Goal: Task Accomplishment & Management: Complete application form

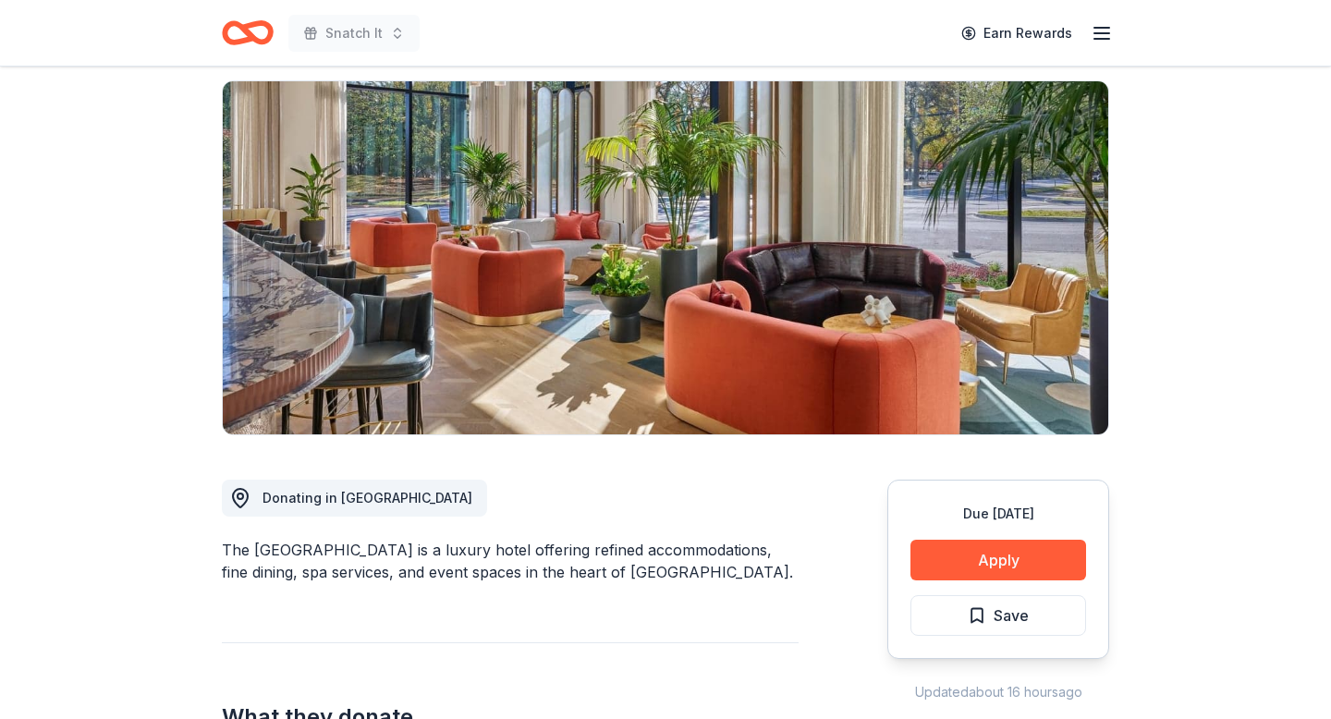
scroll to position [164, 0]
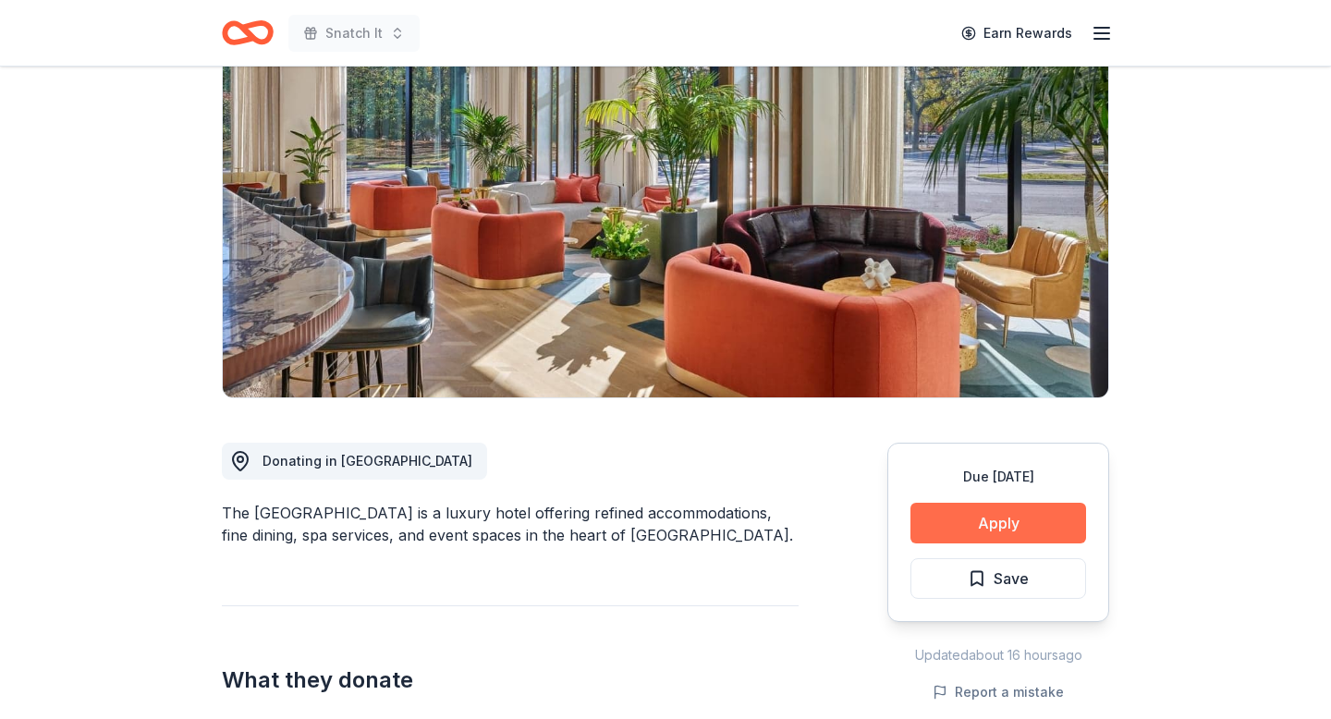
click at [1023, 525] on button "Apply" at bounding box center [999, 523] width 176 height 41
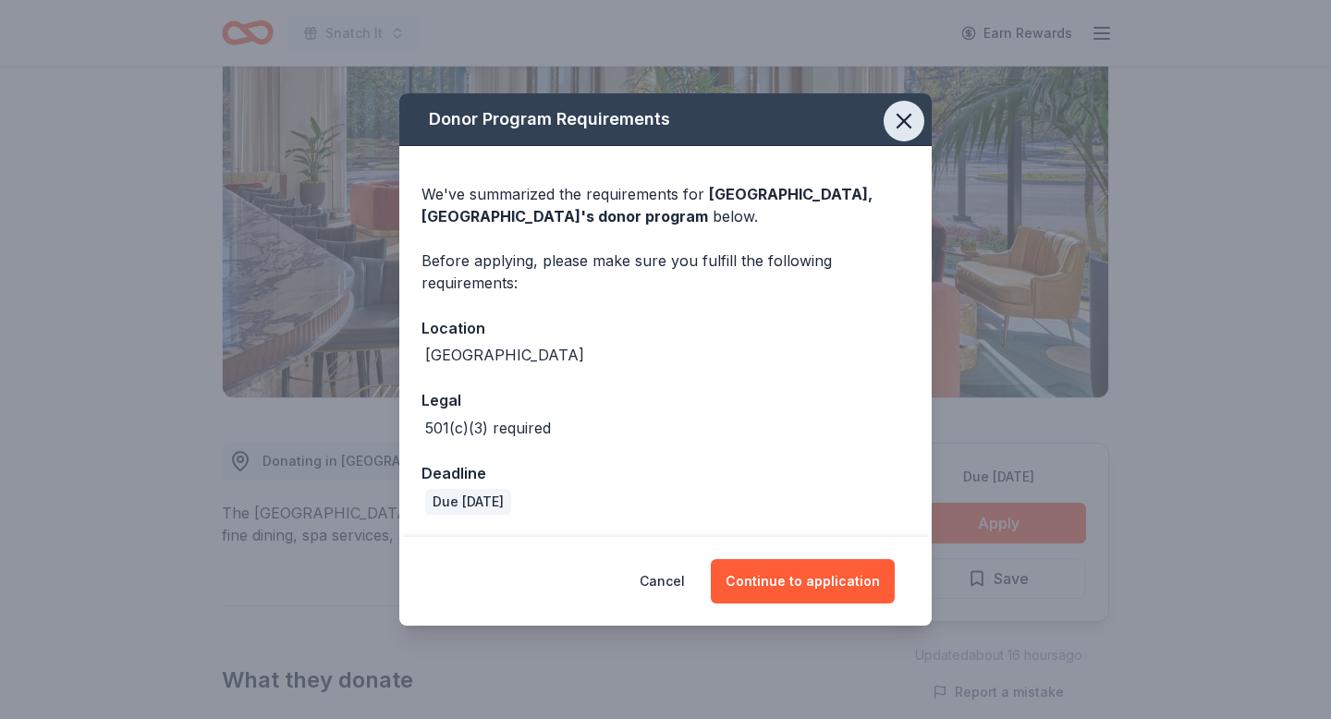
click at [902, 117] on icon "button" at bounding box center [904, 121] width 26 height 26
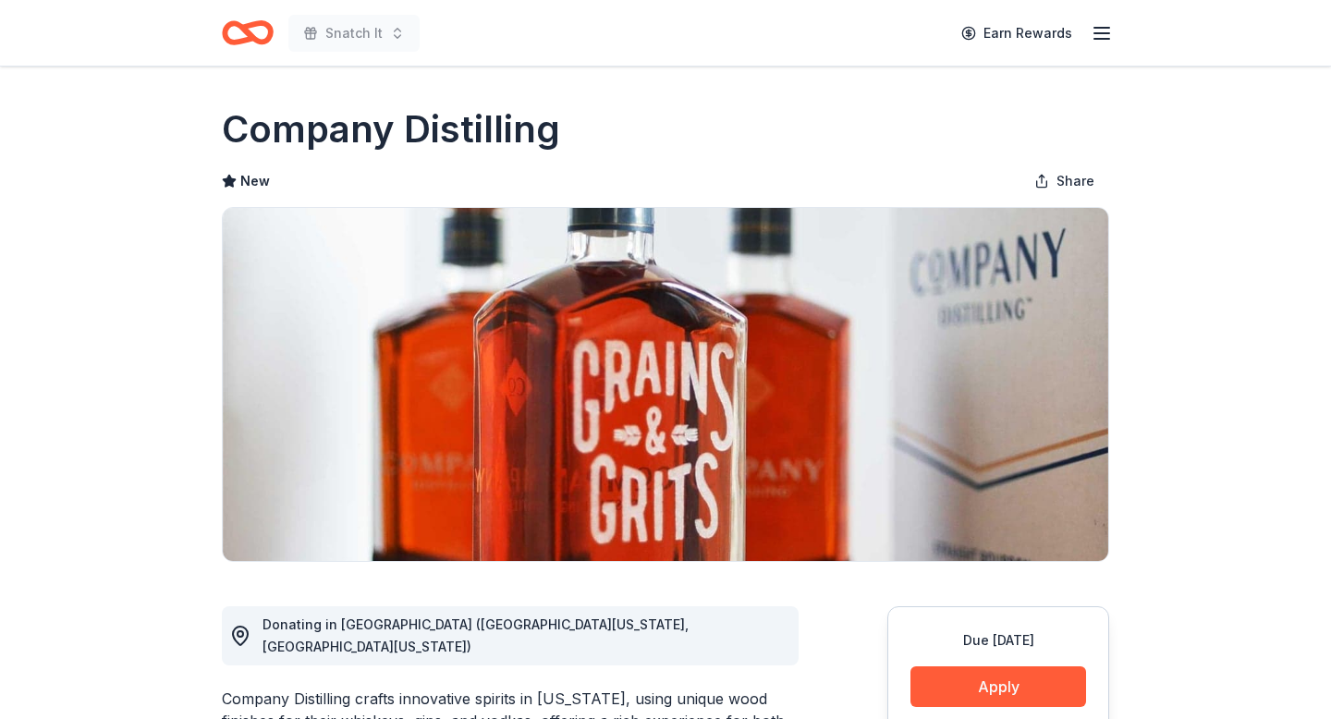
click at [242, 33] on icon "Home" at bounding box center [248, 32] width 52 height 43
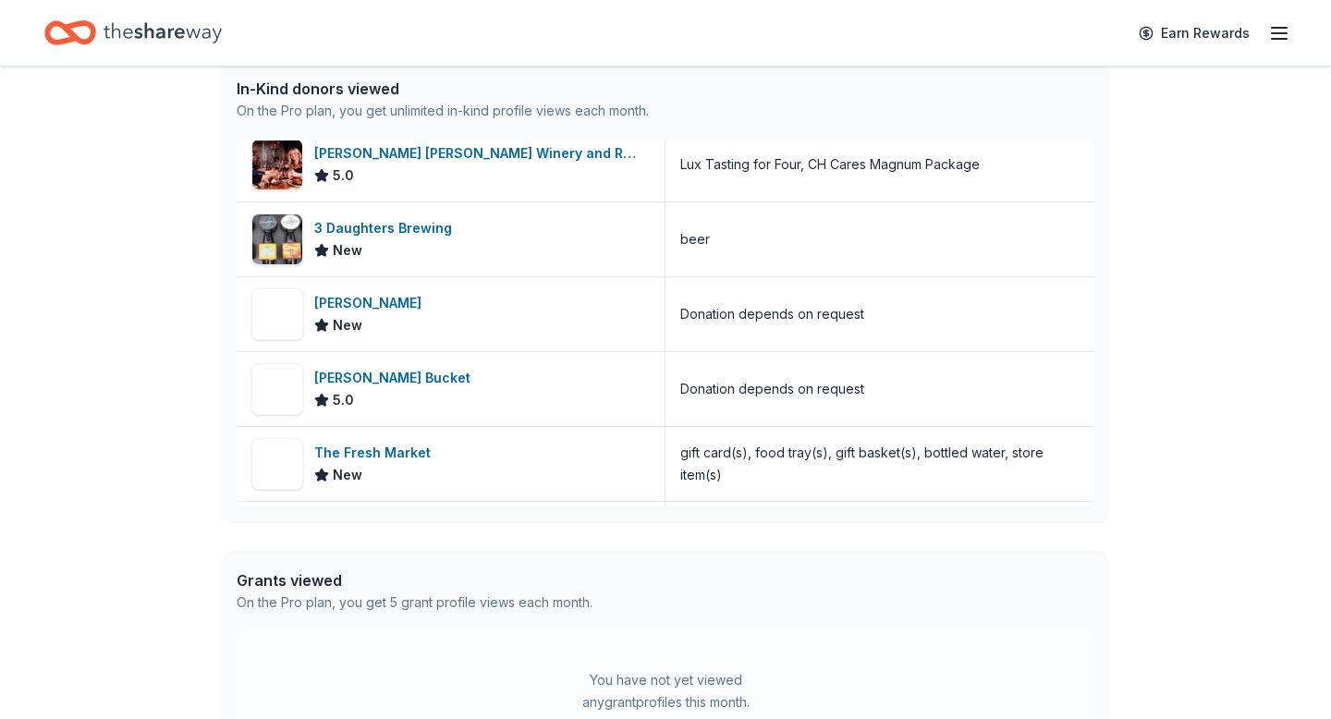
scroll to position [239, 0]
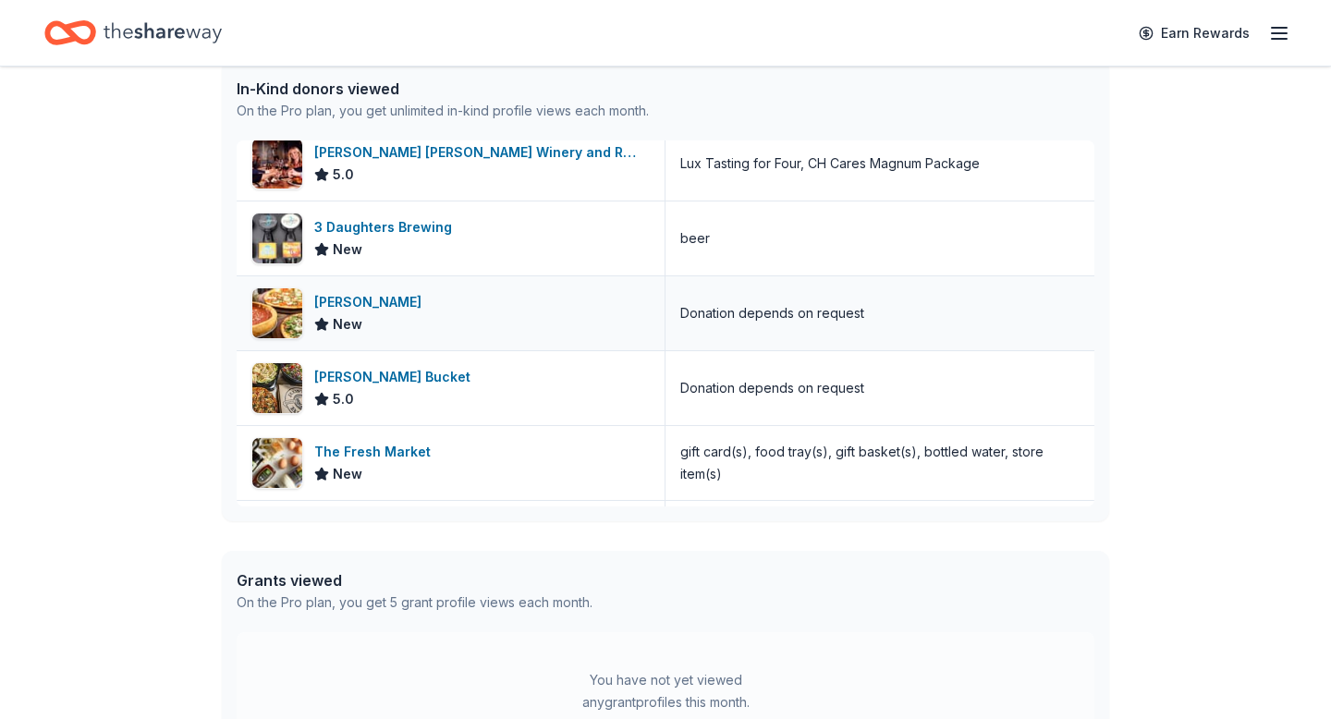
click at [349, 304] on div "Giordano's" at bounding box center [371, 302] width 115 height 22
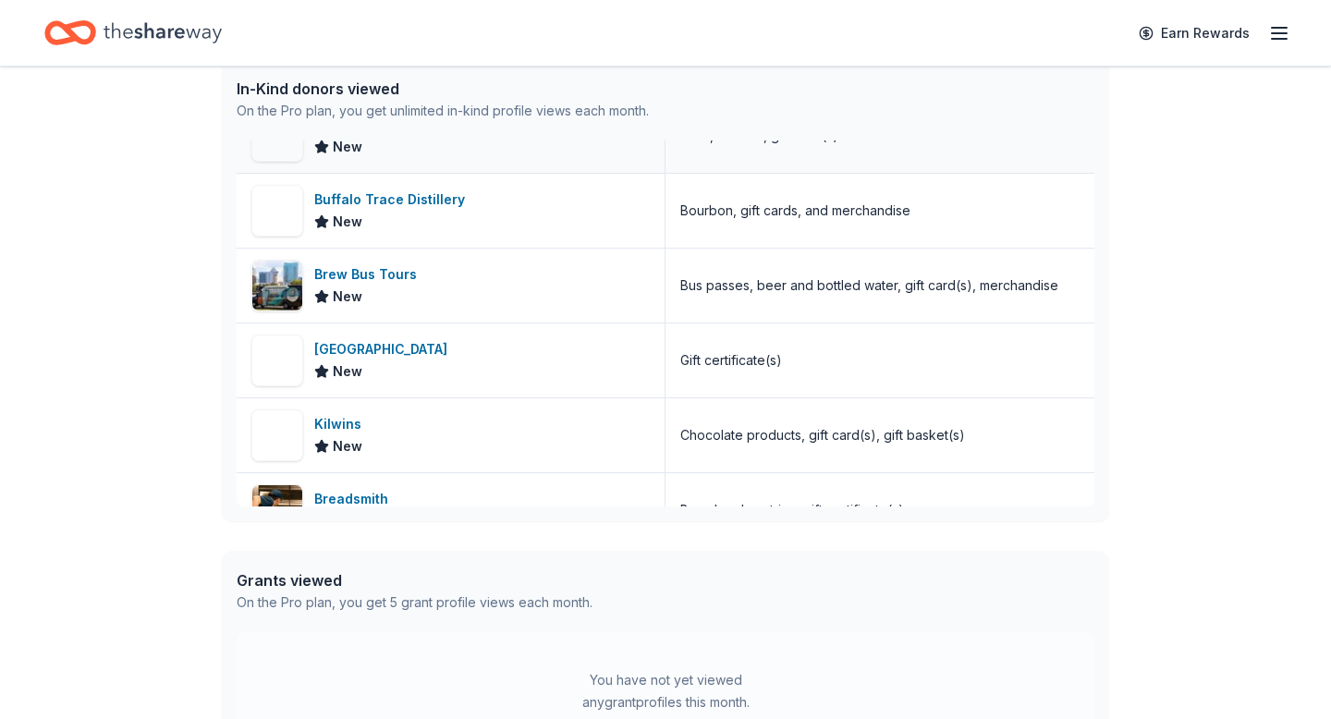
scroll to position [791, 0]
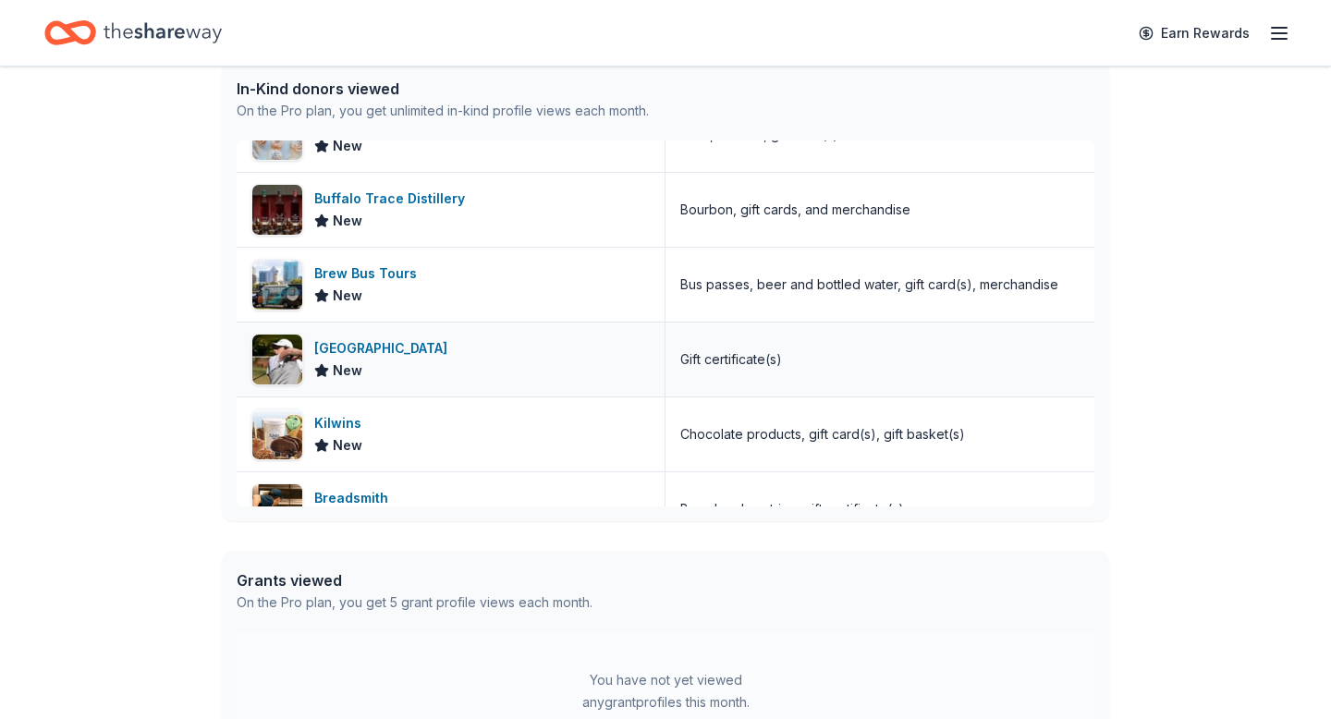
click at [452, 347] on div "[GEOGRAPHIC_DATA]" at bounding box center [384, 348] width 141 height 22
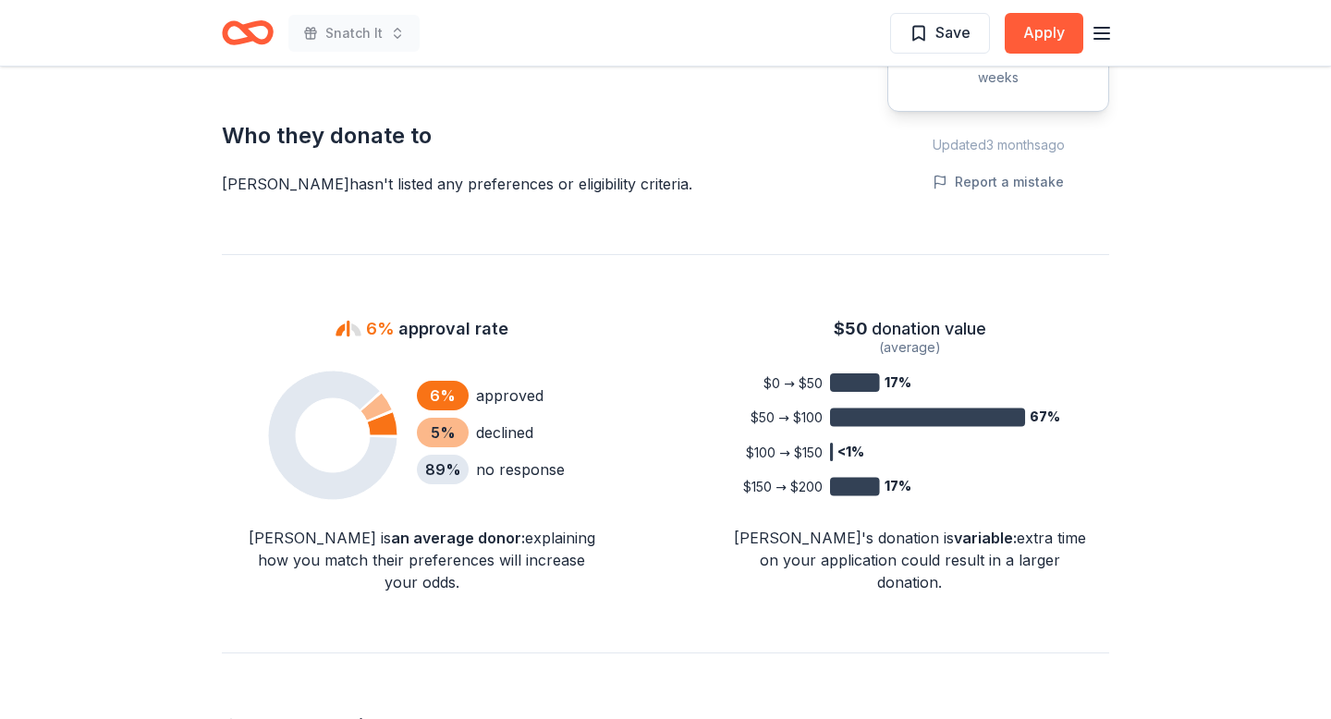
scroll to position [1054, 0]
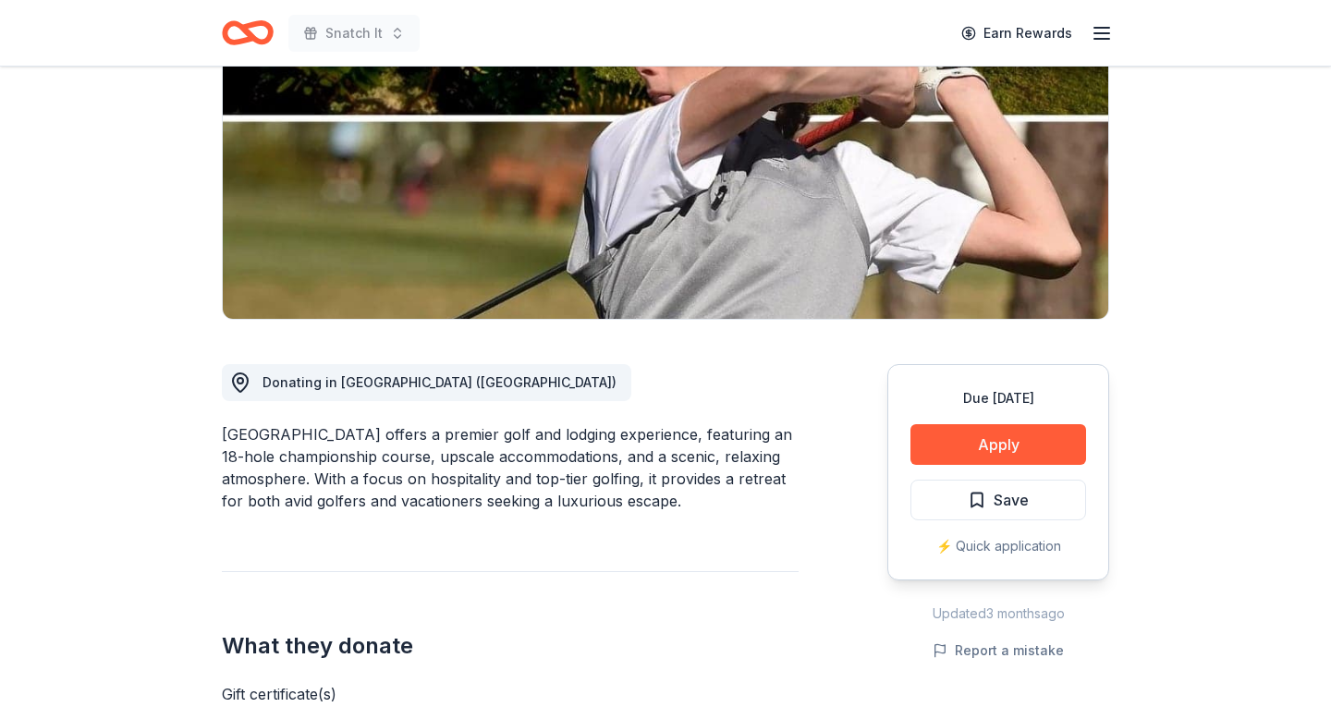
scroll to position [251, 0]
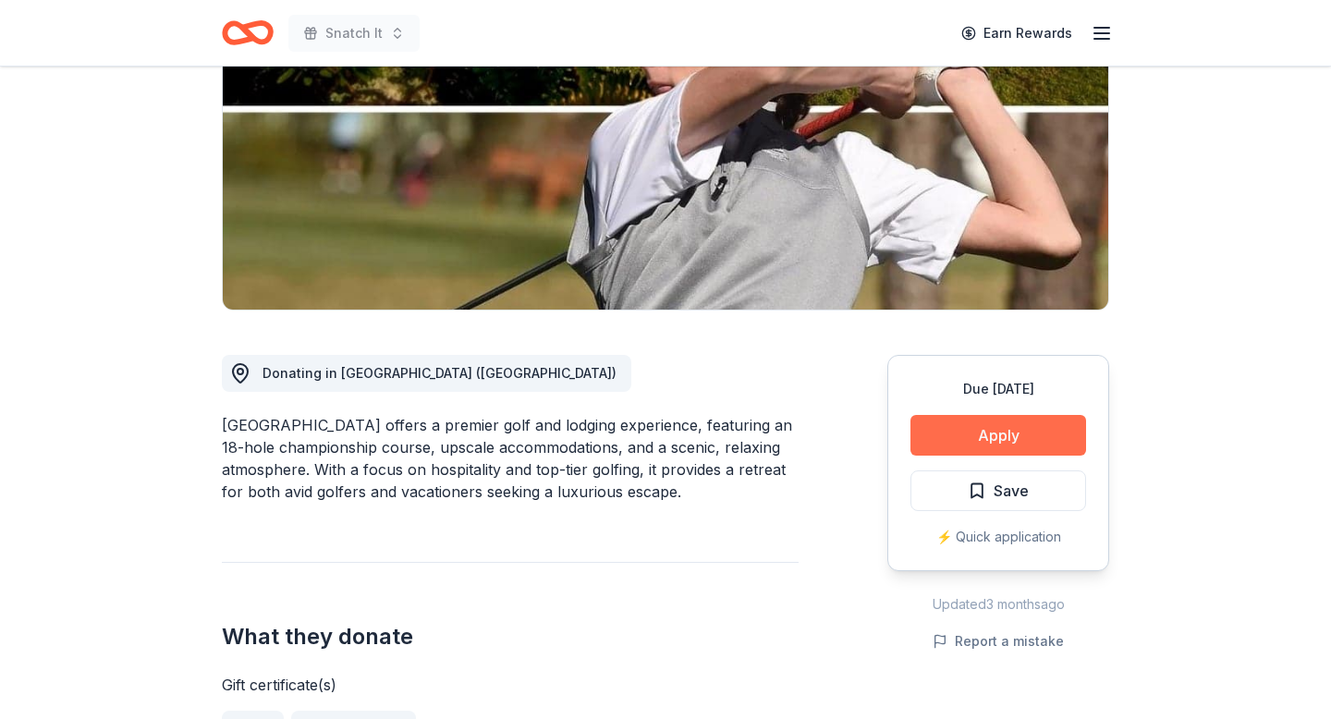
click at [987, 429] on button "Apply" at bounding box center [999, 435] width 176 height 41
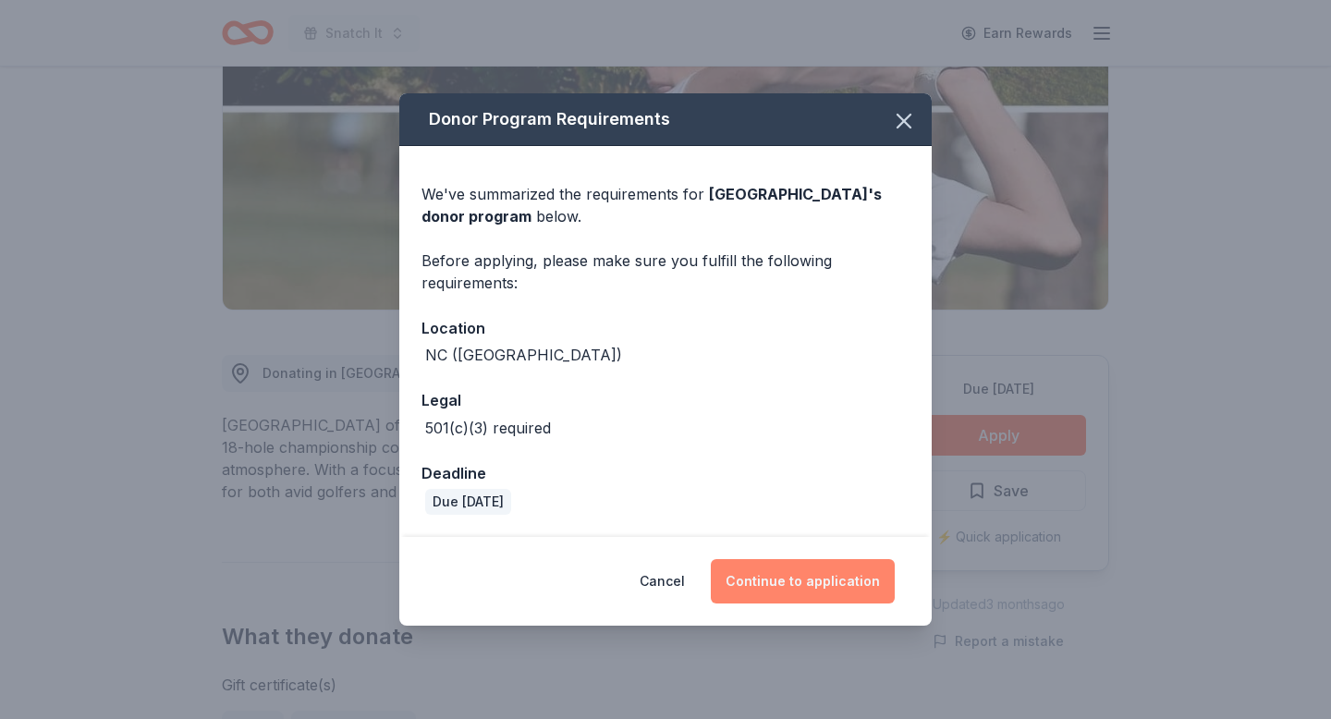
click at [836, 589] on button "Continue to application" at bounding box center [803, 581] width 184 height 44
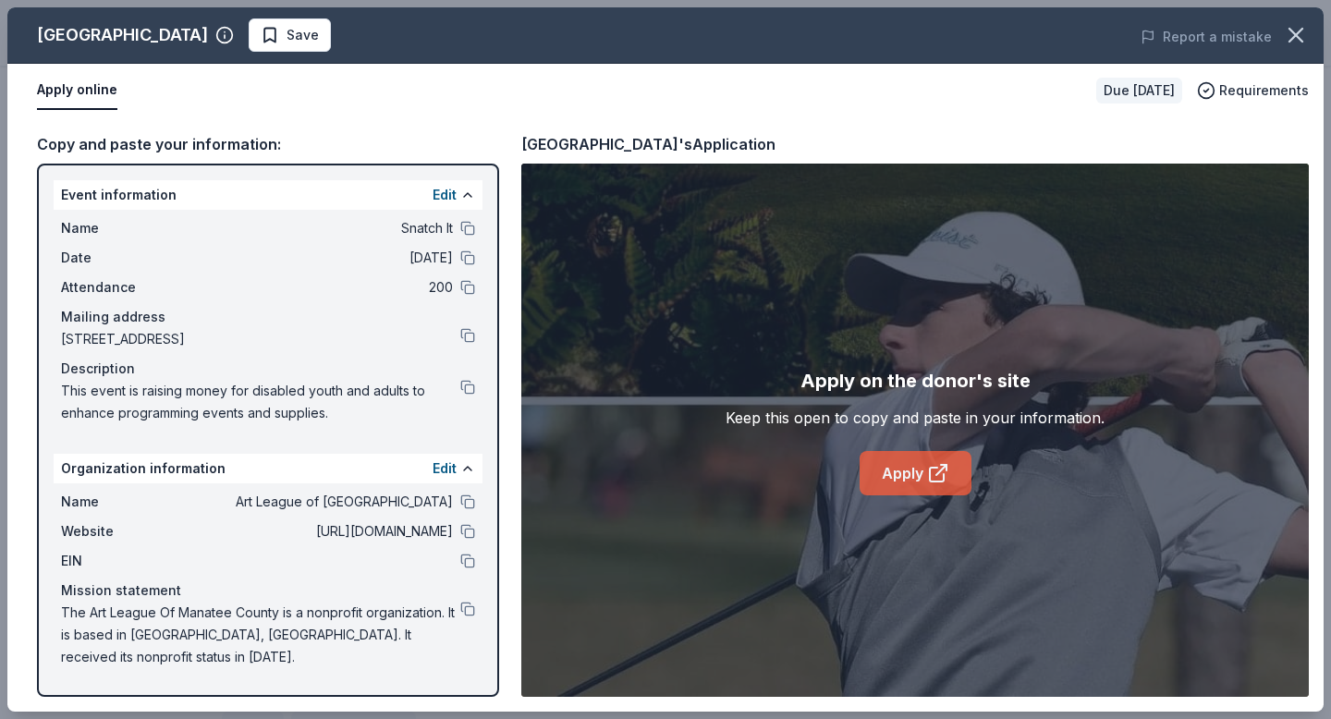
click at [910, 473] on link "Apply" at bounding box center [916, 473] width 112 height 44
